Goal: Go to known website: Access a specific website the user already knows

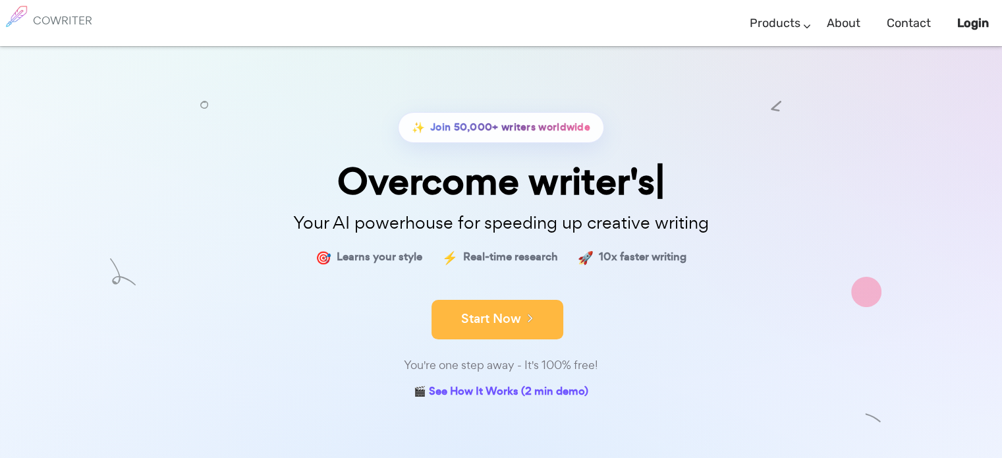
click at [512, 334] on button "Start Now" at bounding box center [498, 320] width 132 height 40
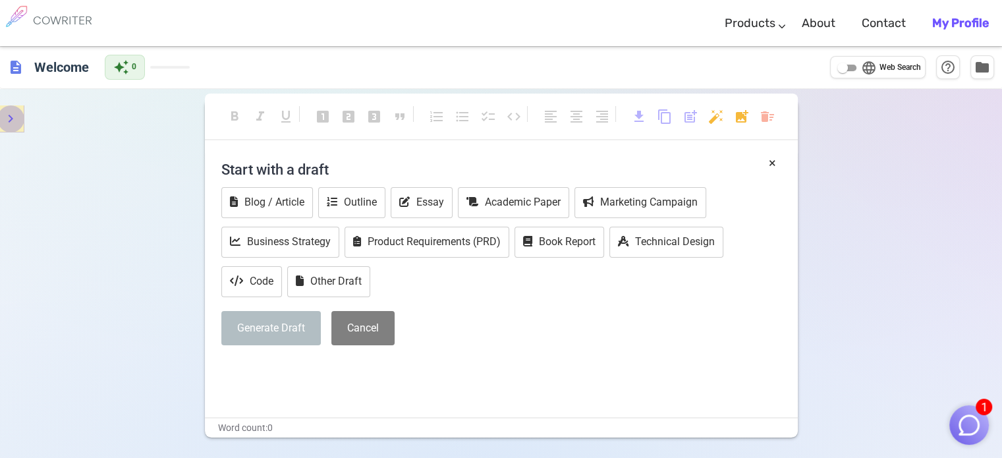
click at [12, 123] on icon "menu" at bounding box center [11, 119] width 16 height 16
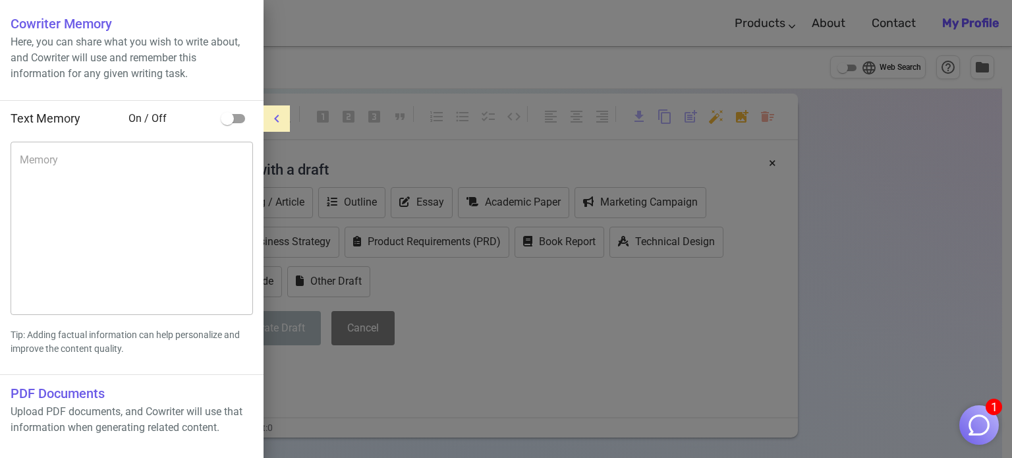
click at [272, 120] on icon "menu" at bounding box center [277, 119] width 16 height 16
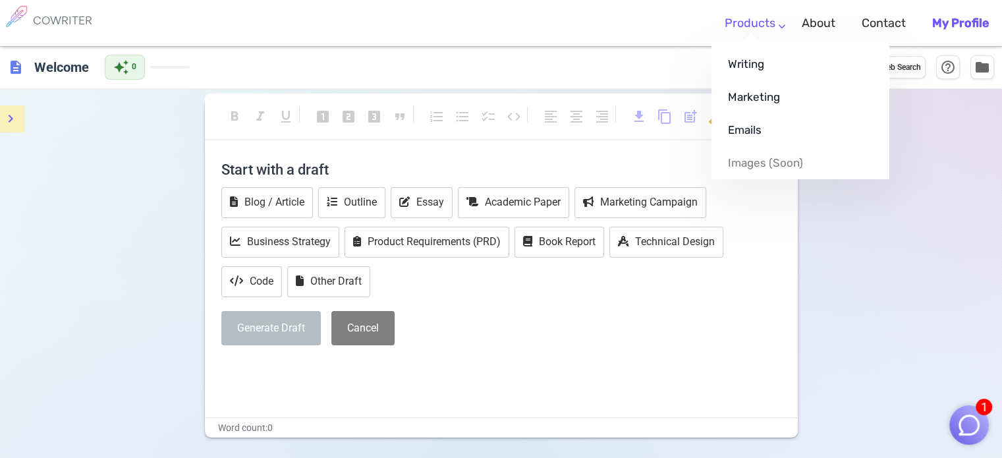
click at [776, 28] on link "Products" at bounding box center [750, 23] width 51 height 39
